Goal: Task Accomplishment & Management: Complete application form

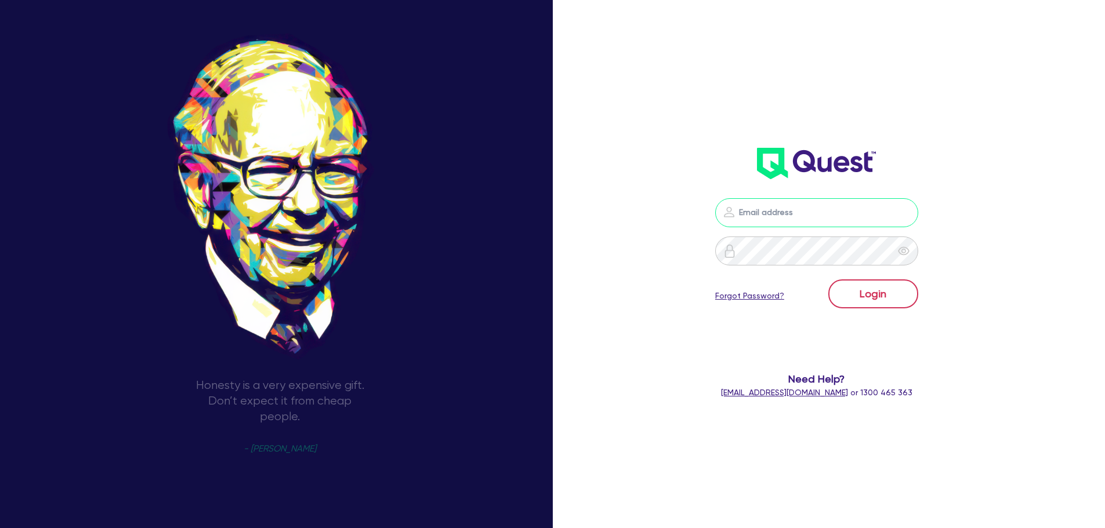
type input "[PERSON_NAME][EMAIL_ADDRESS][DOMAIN_NAME]"
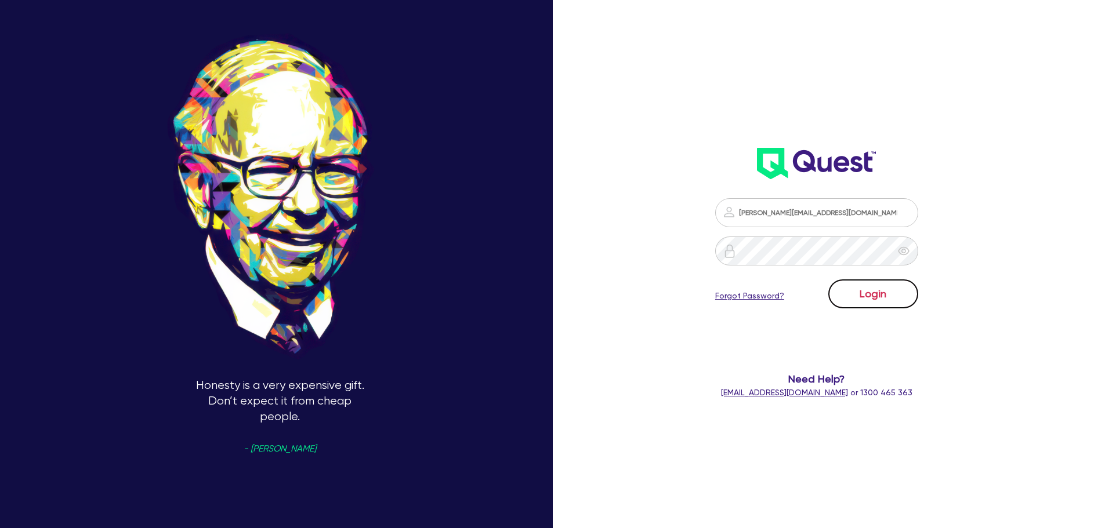
click at [867, 299] on button "Login" at bounding box center [873, 294] width 90 height 29
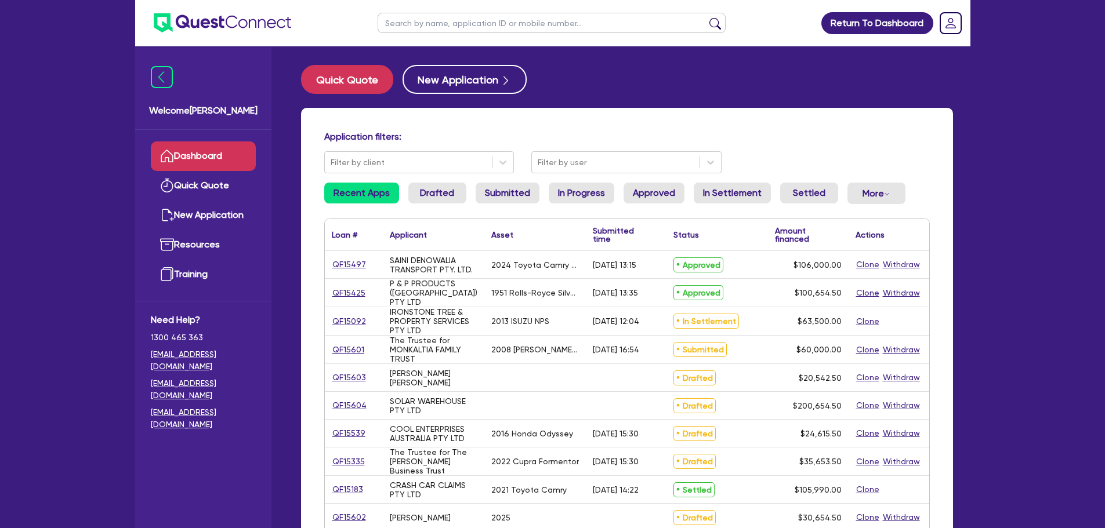
click at [559, 24] on input "text" at bounding box center [552, 23] width 348 height 20
paste input "QF15599"
type input "QF15599"
click at [706, 17] on button "submit" at bounding box center [715, 25] width 19 height 16
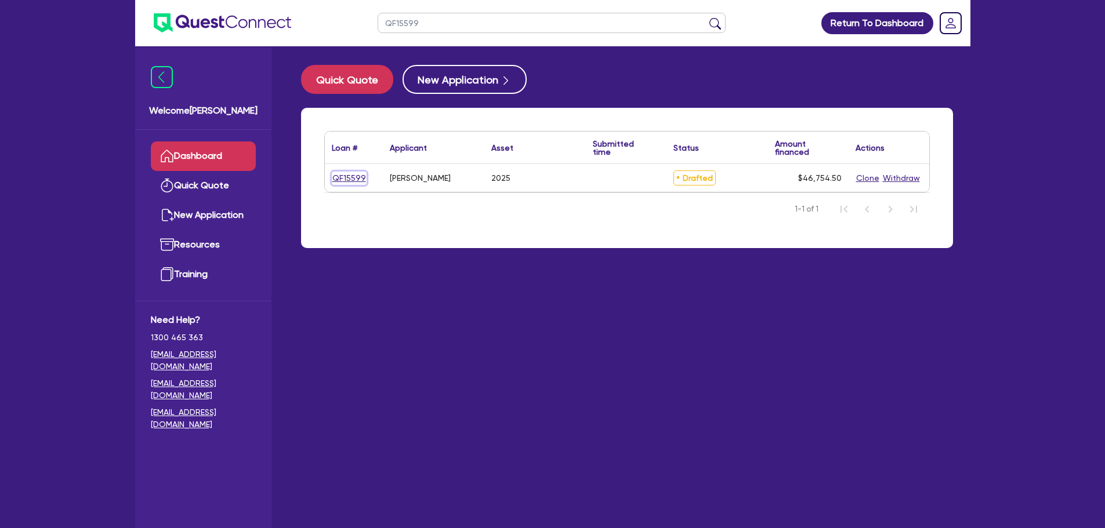
click at [342, 178] on link "QF15599" at bounding box center [349, 178] width 35 height 13
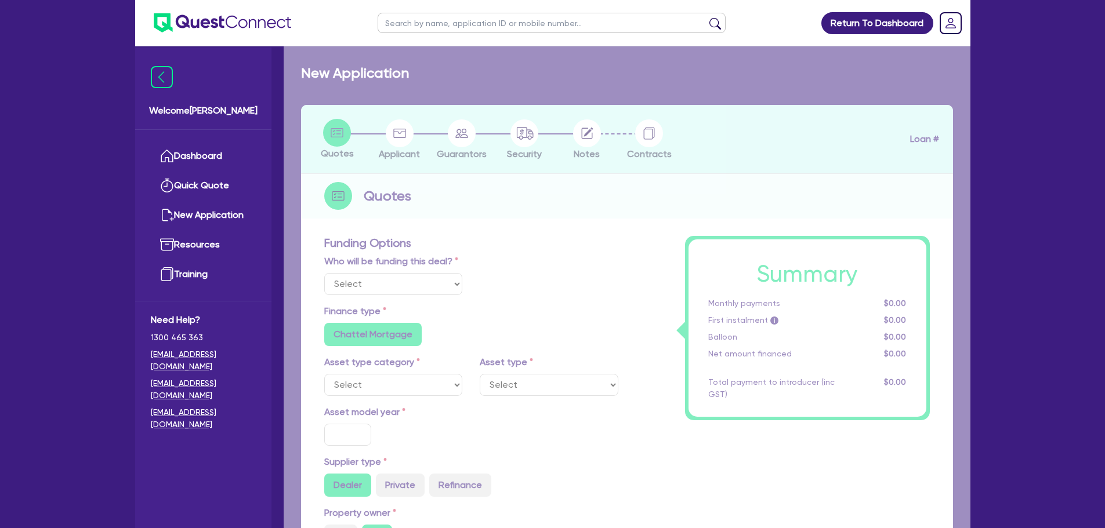
select select "Other"
select select "CARS_AND_LIGHT_TRUCKS"
type input "2025"
type input "45,000"
type input "4"
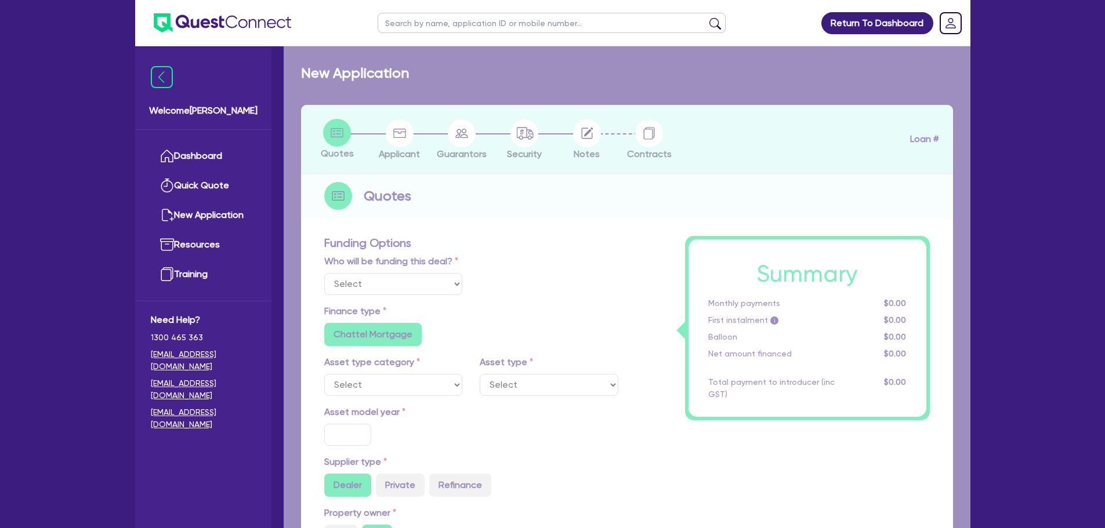
type input "1,870.18"
type input "9"
type input "1,000"
radio input "true"
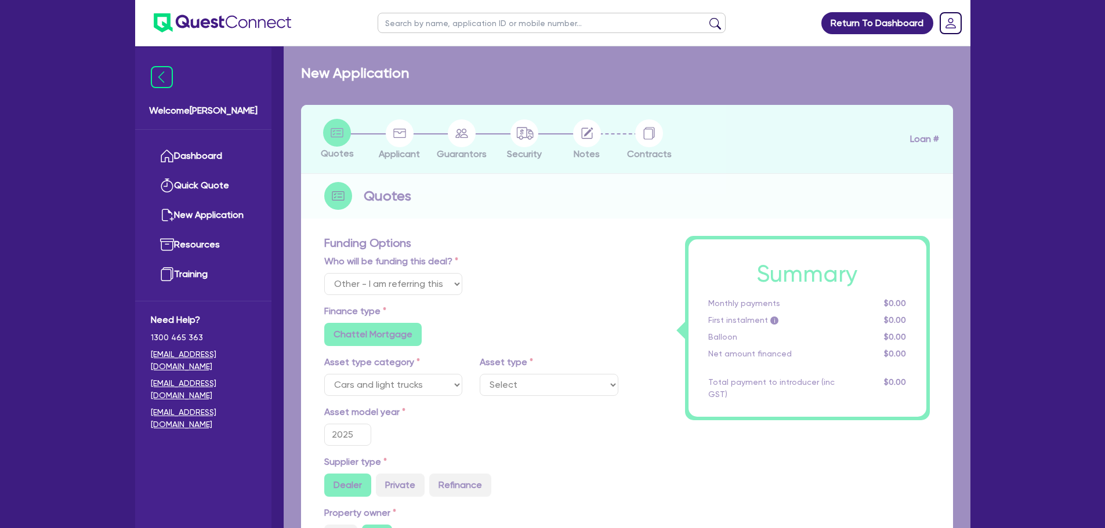
select select "VANS_AND_UTES"
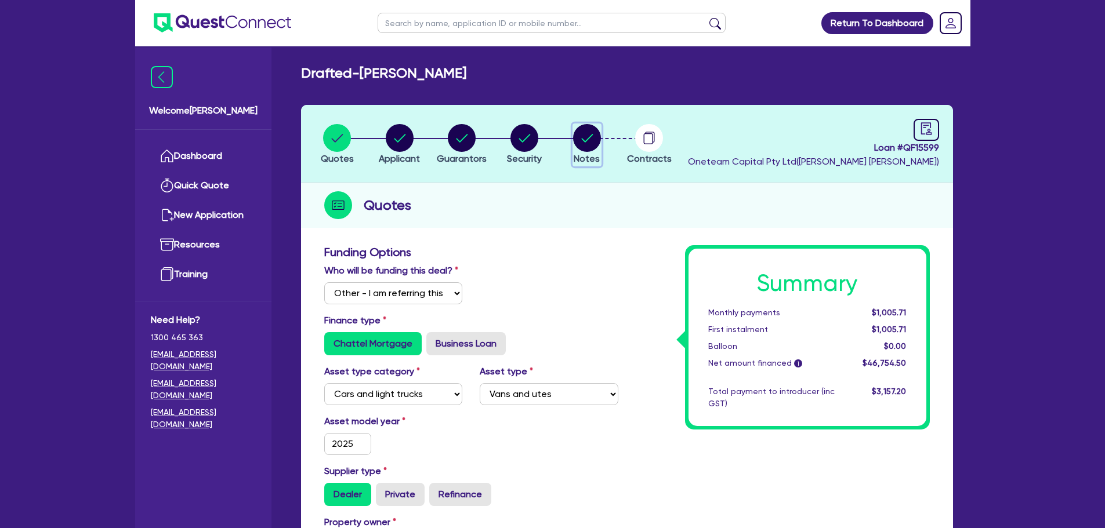
click at [584, 147] on circle "button" at bounding box center [587, 138] width 28 height 28
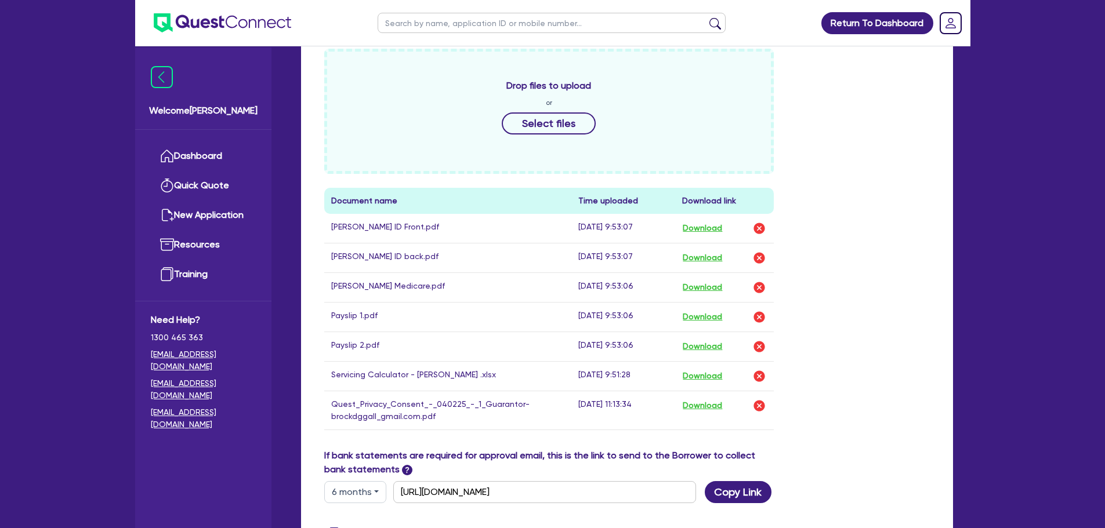
scroll to position [483, 0]
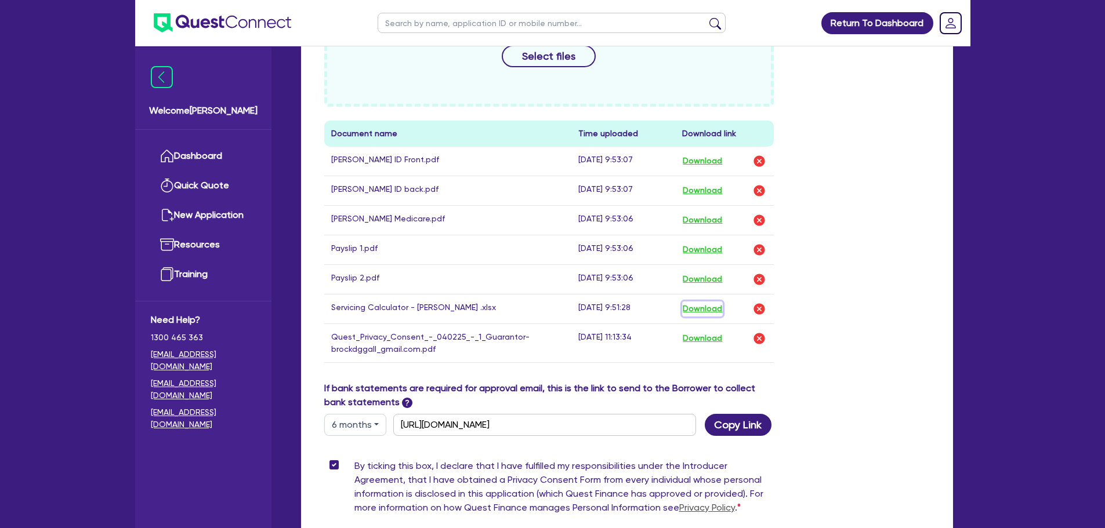
click at [710, 312] on button "Download" at bounding box center [702, 309] width 41 height 15
click at [688, 247] on button "Download" at bounding box center [702, 249] width 41 height 15
click at [691, 277] on button "Download" at bounding box center [702, 279] width 41 height 15
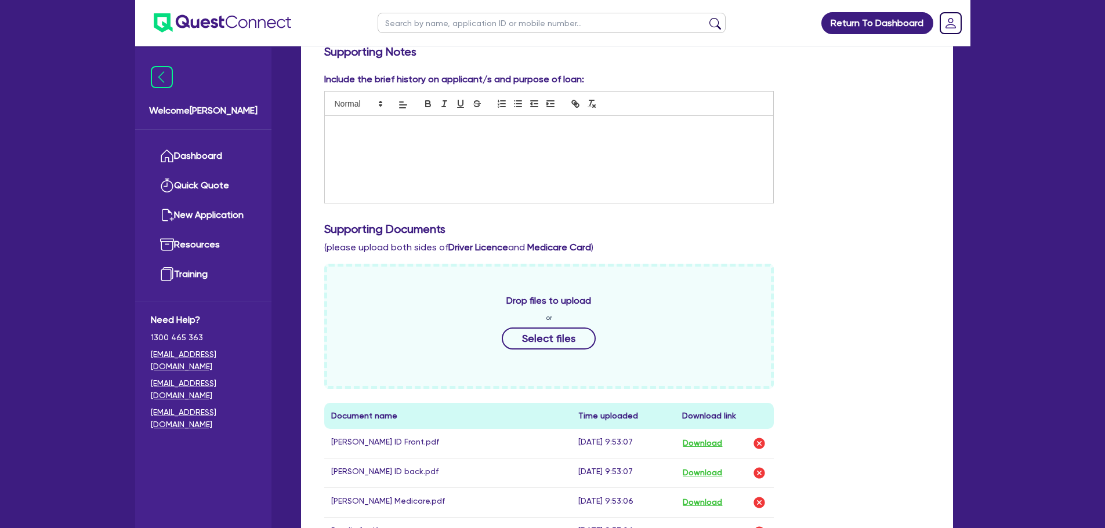
scroll to position [0, 0]
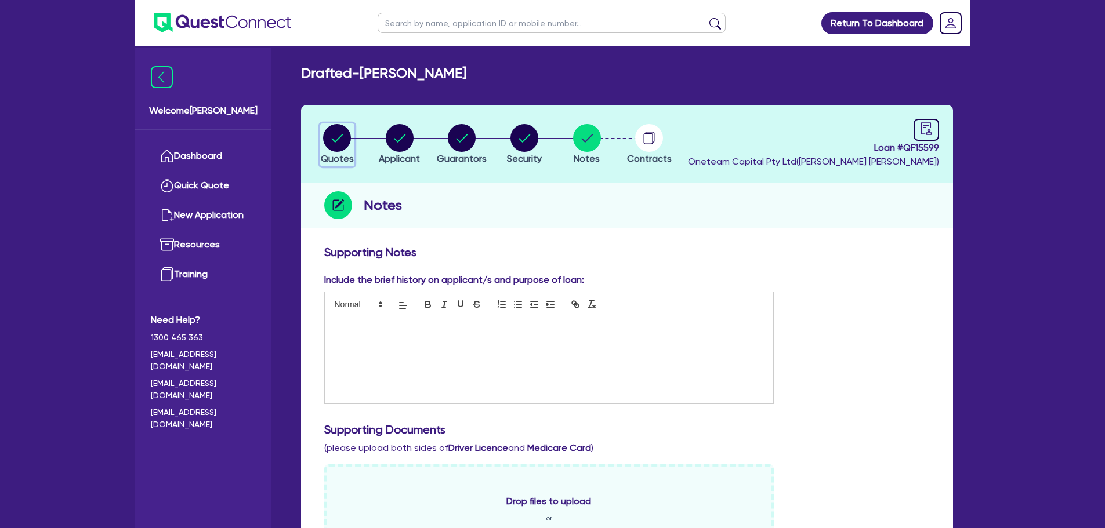
drag, startPoint x: 342, startPoint y: 146, endPoint x: 403, endPoint y: 178, distance: 68.0
click at [342, 146] on circle "button" at bounding box center [337, 138] width 28 height 28
select select "Other"
select select "CARS_AND_LIGHT_TRUCKS"
select select "VANS_AND_UTES"
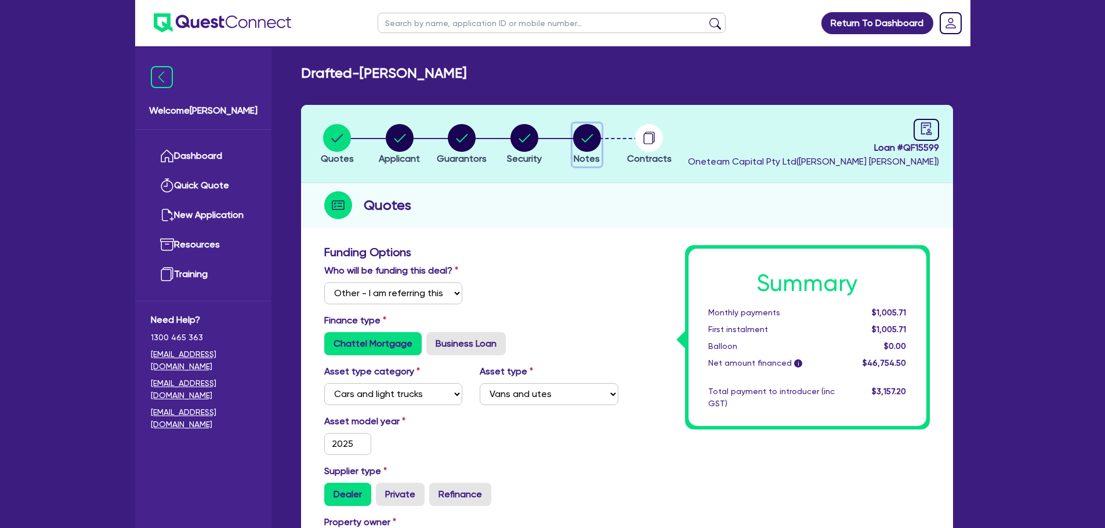
click at [598, 142] on circle "button" at bounding box center [587, 138] width 28 height 28
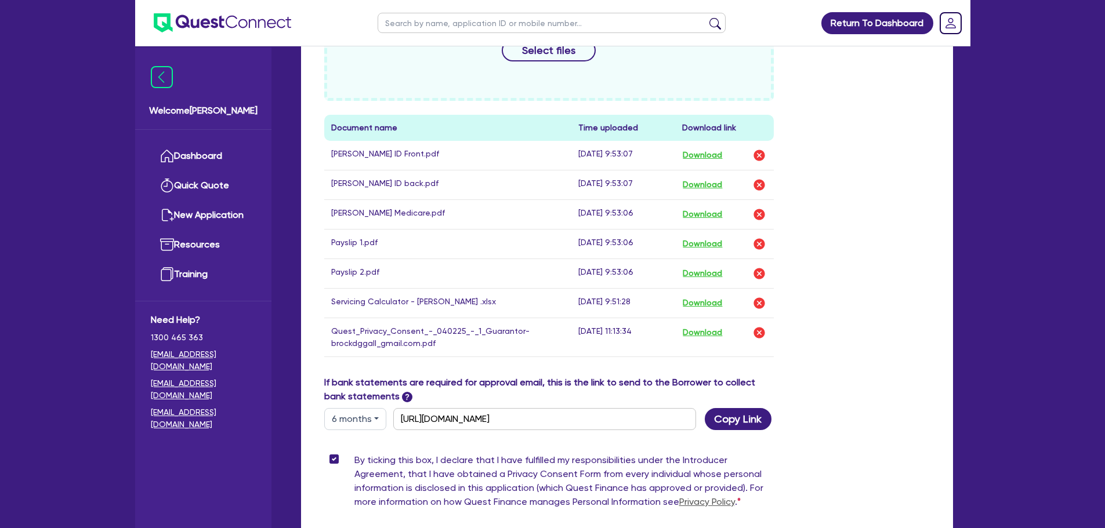
scroll to position [329, 0]
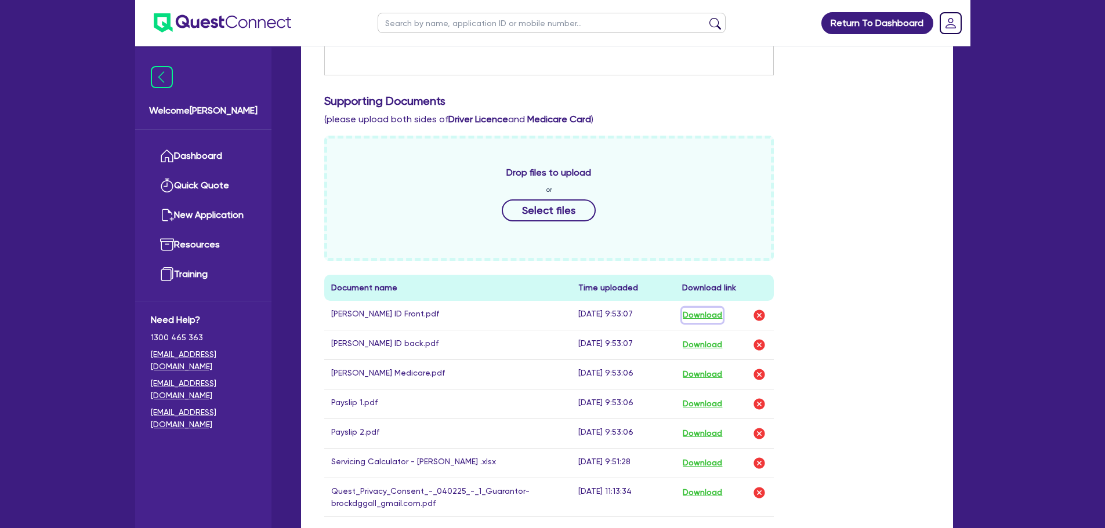
click at [713, 311] on button "Download" at bounding box center [702, 315] width 41 height 15
click at [709, 347] on button "Download" at bounding box center [702, 345] width 41 height 15
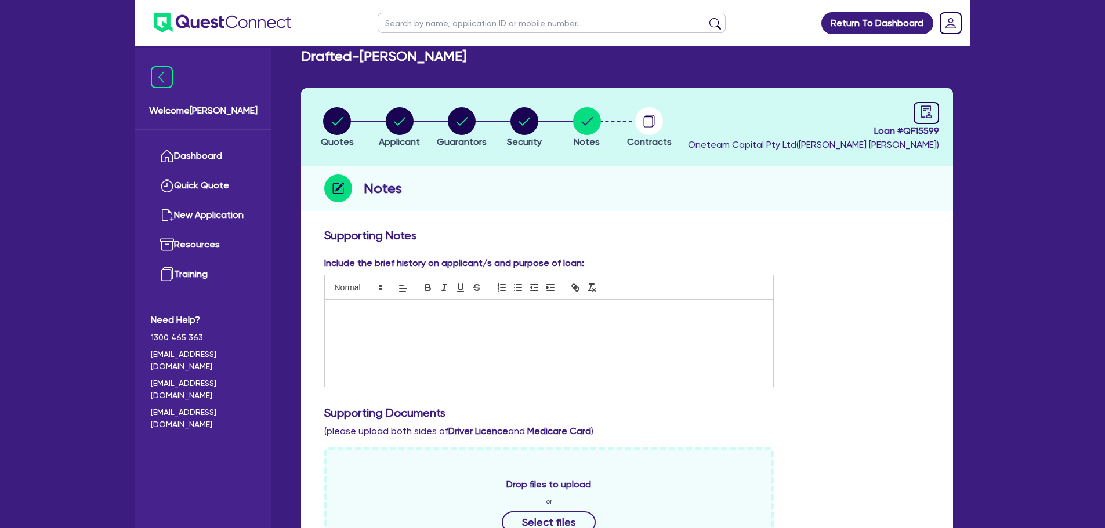
scroll to position [0, 0]
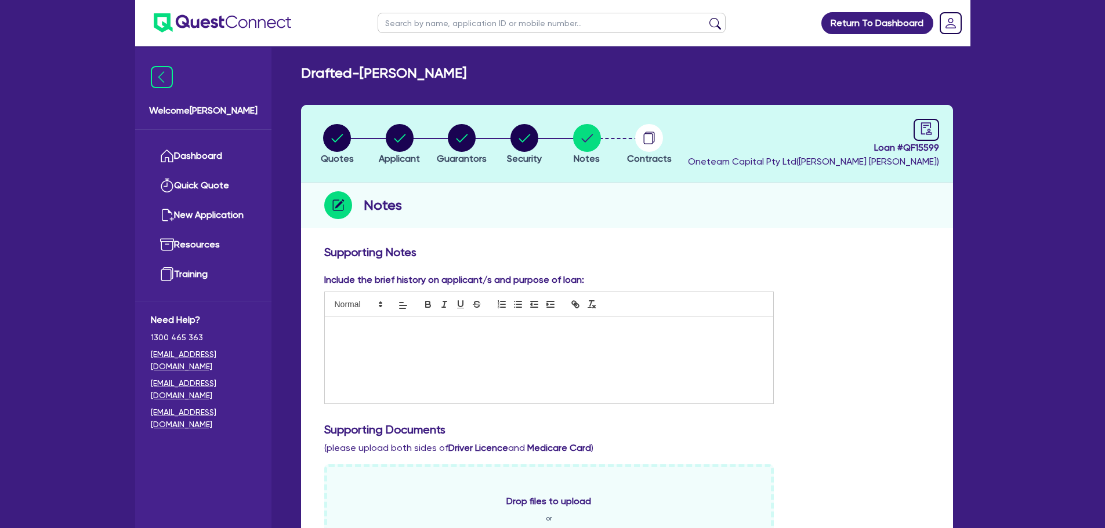
click at [805, 289] on div "Include the brief history on applicant/s and purpose of loan:" at bounding box center [627, 343] width 623 height 140
